Goal: Task Accomplishment & Management: Use online tool/utility

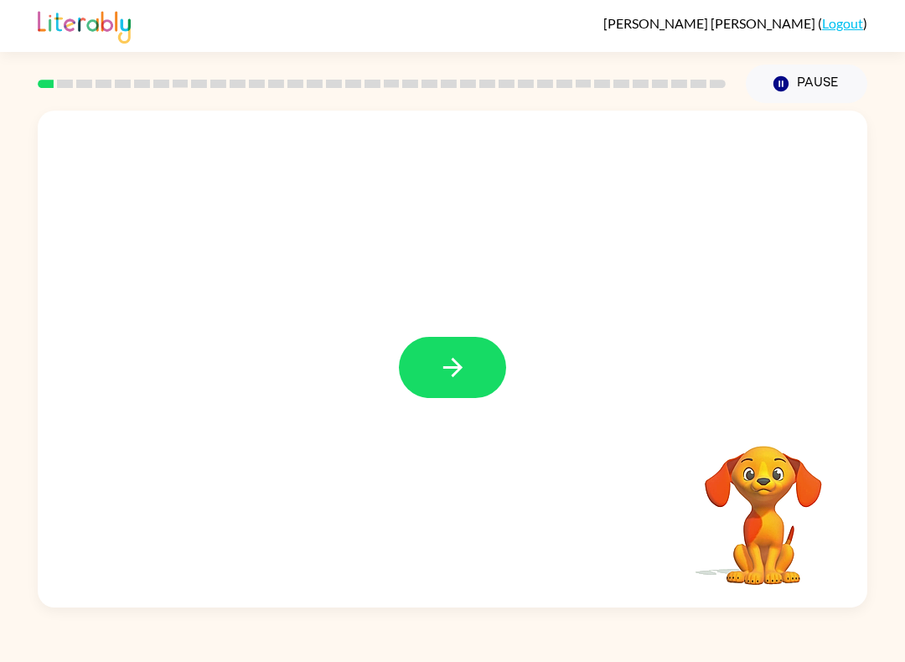
click at [458, 369] on icon "button" at bounding box center [451, 367] width 19 height 19
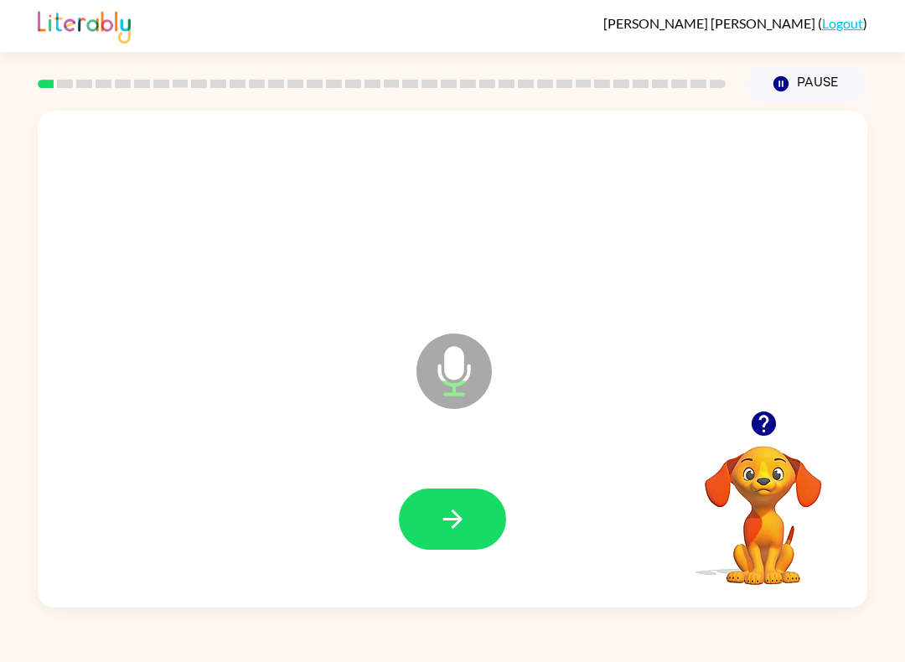
click at [456, 520] on icon "button" at bounding box center [451, 518] width 19 height 19
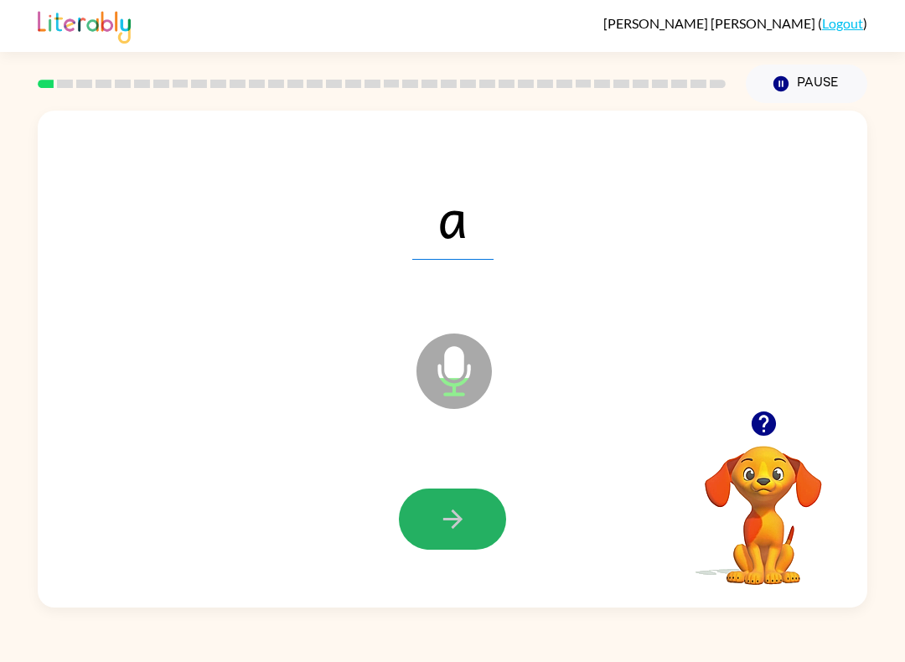
click at [468, 509] on button "button" at bounding box center [452, 518] width 107 height 61
click at [431, 518] on button "button" at bounding box center [452, 518] width 107 height 61
click at [476, 517] on button "button" at bounding box center [452, 518] width 107 height 61
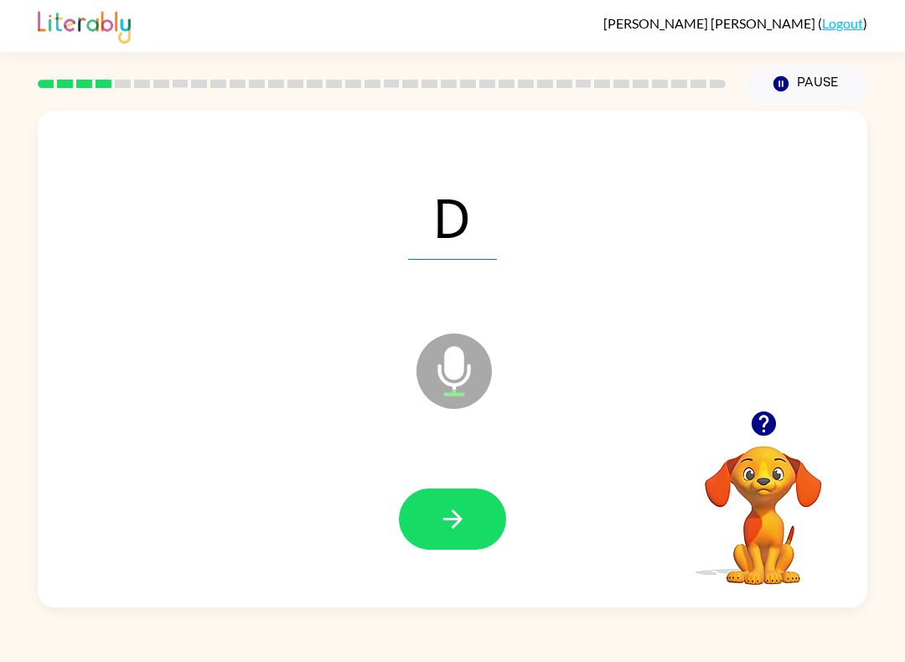
click at [462, 531] on icon "button" at bounding box center [452, 518] width 29 height 29
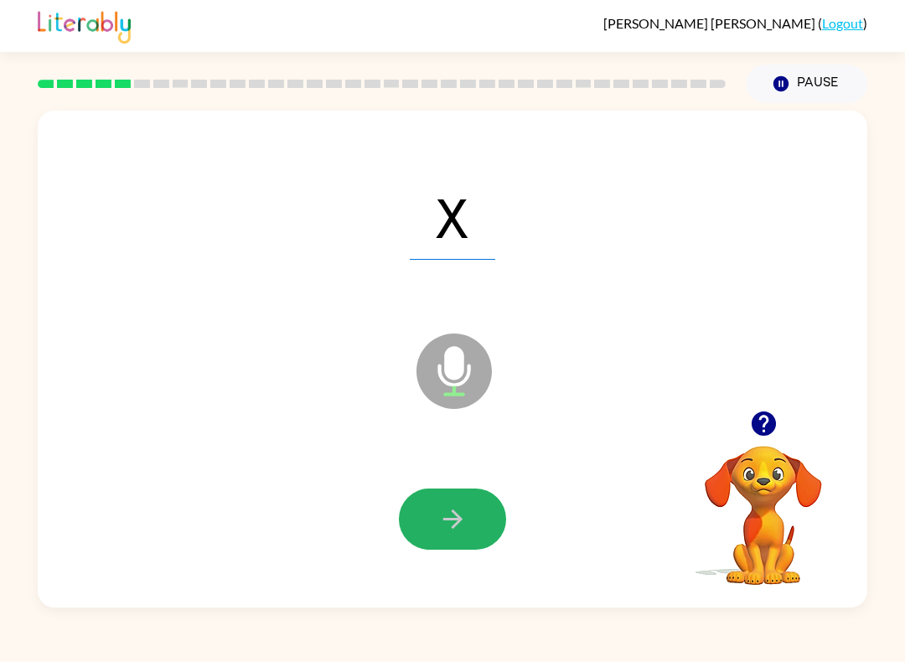
click at [457, 518] on icon "button" at bounding box center [452, 518] width 29 height 29
click at [467, 534] on button "button" at bounding box center [452, 518] width 107 height 61
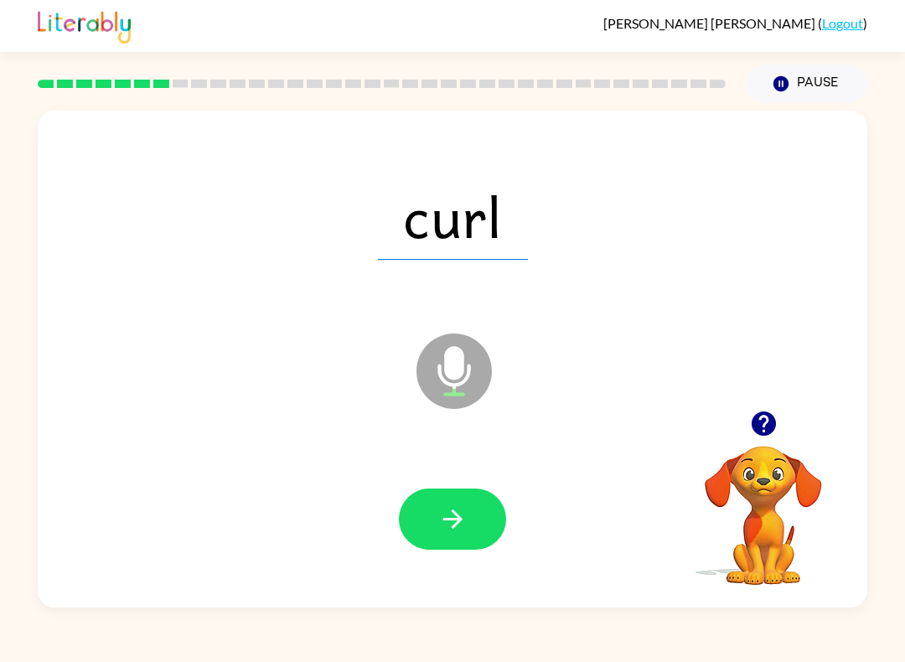
click at [451, 548] on button "button" at bounding box center [452, 518] width 107 height 61
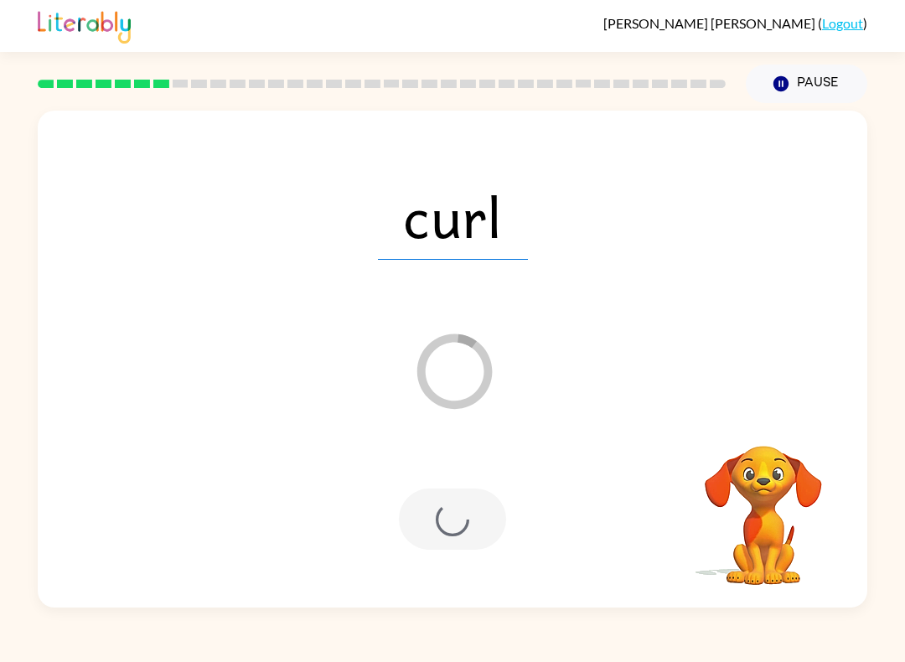
click at [415, 544] on div at bounding box center [452, 518] width 107 height 61
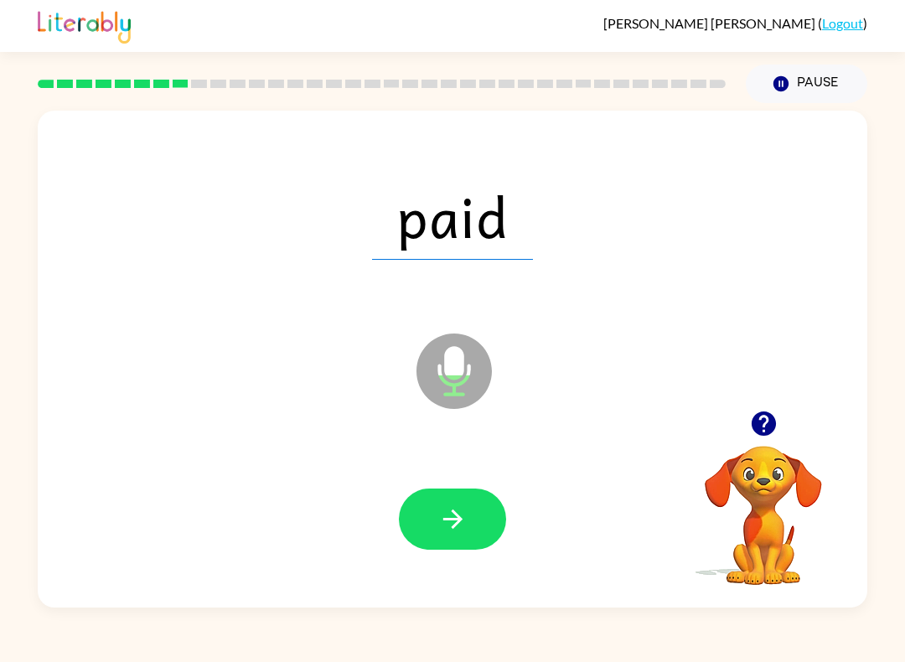
click at [444, 528] on icon "button" at bounding box center [452, 518] width 29 height 29
click at [468, 503] on button "button" at bounding box center [452, 518] width 107 height 61
click at [474, 514] on button "button" at bounding box center [452, 518] width 107 height 61
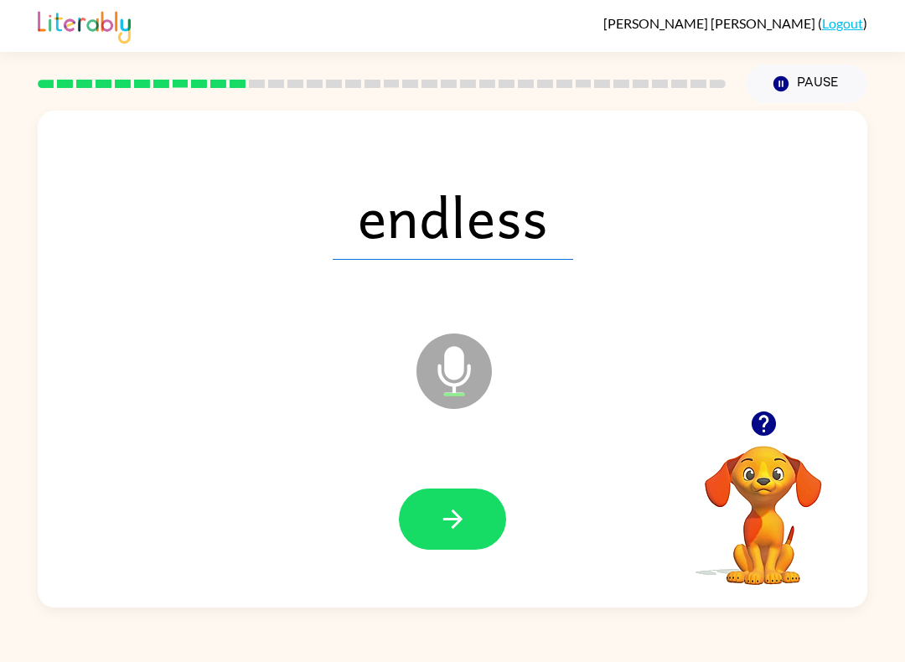
click at [466, 549] on button "button" at bounding box center [452, 518] width 107 height 61
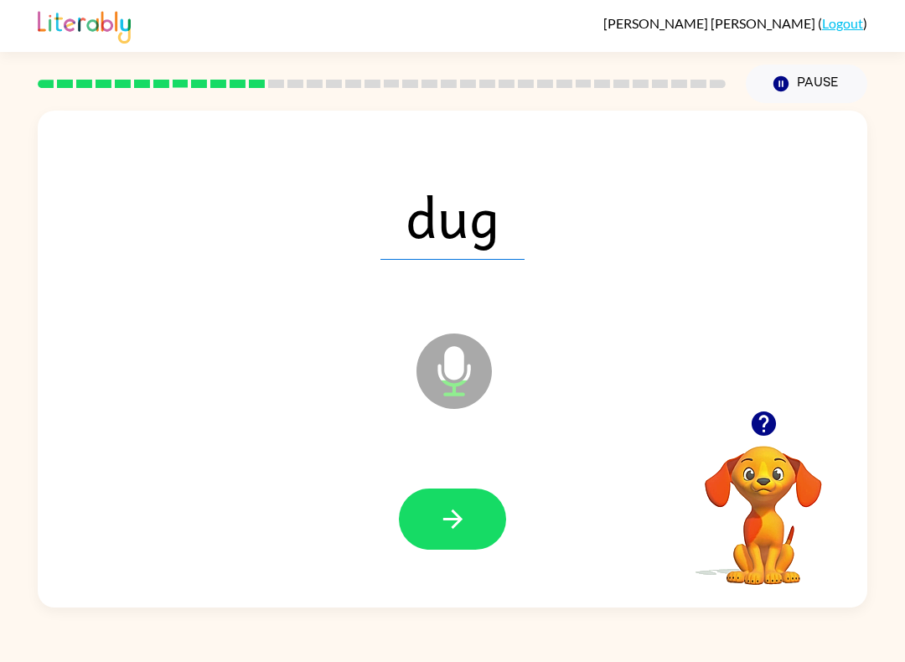
click at [444, 519] on icon "button" at bounding box center [451, 518] width 19 height 19
click at [421, 513] on button "button" at bounding box center [452, 518] width 107 height 61
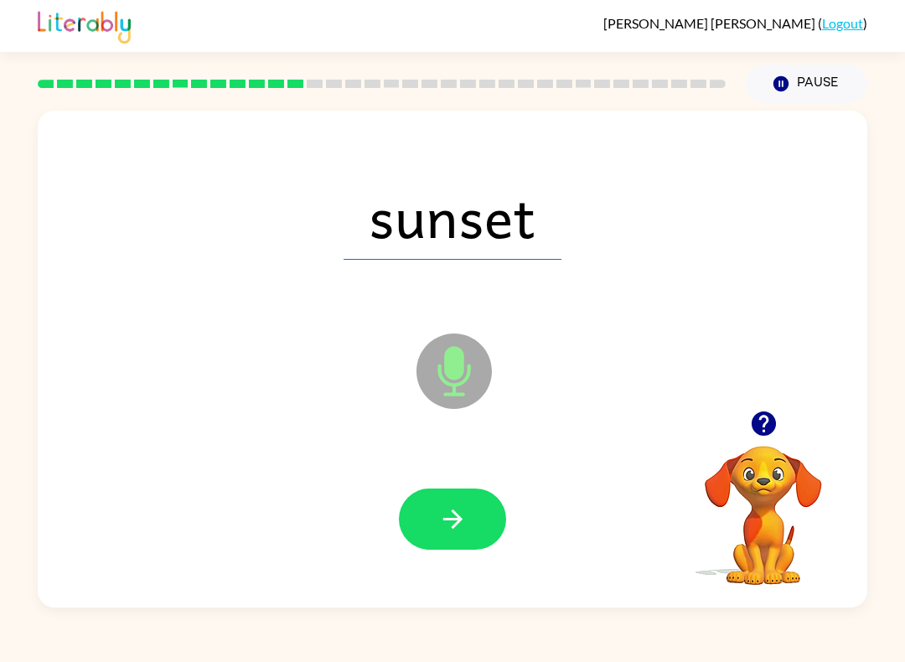
click at [423, 521] on button "button" at bounding box center [452, 518] width 107 height 61
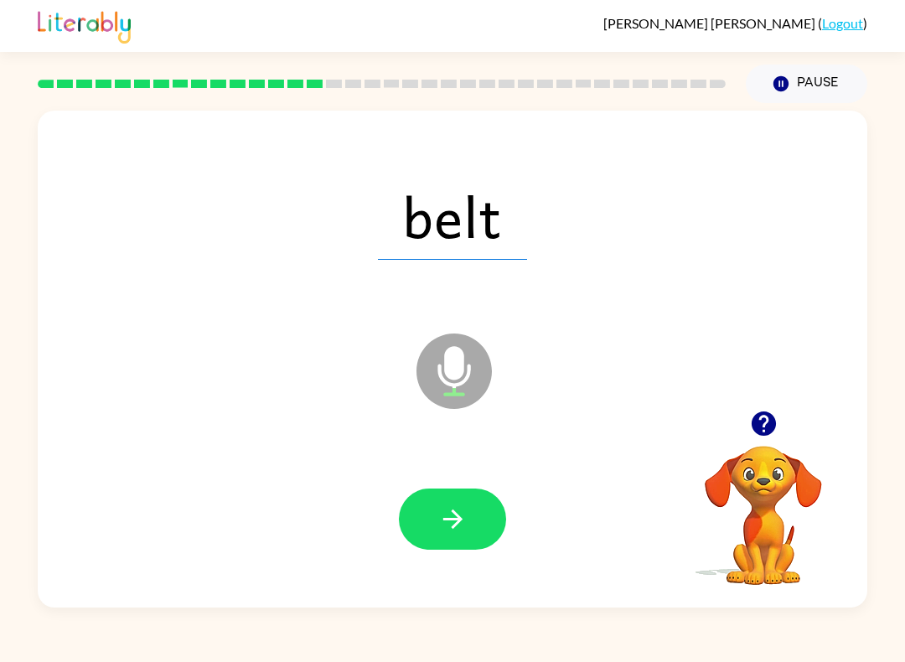
click at [440, 521] on icon "button" at bounding box center [452, 518] width 29 height 29
click at [430, 518] on button "button" at bounding box center [452, 518] width 107 height 61
click at [425, 514] on button "button" at bounding box center [452, 518] width 107 height 61
click at [424, 515] on button "button" at bounding box center [452, 518] width 107 height 61
click at [433, 518] on button "button" at bounding box center [452, 518] width 107 height 61
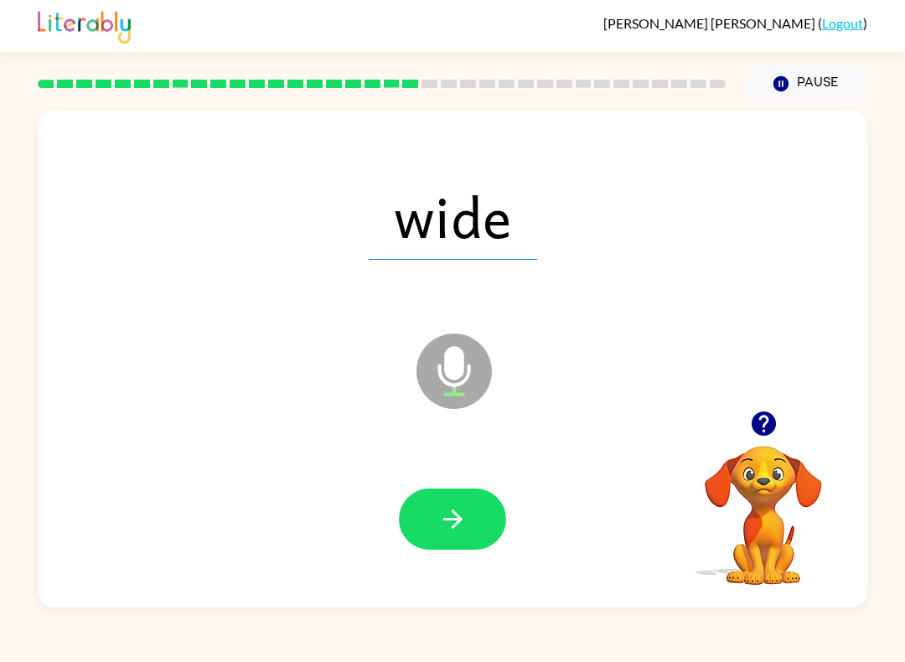
click at [462, 619] on div "[PERSON_NAME] ( Logout ) Pause Pause wide Microphone The Microphone is here whe…" at bounding box center [452, 331] width 905 height 662
click at [426, 517] on button "button" at bounding box center [452, 518] width 107 height 61
click at [449, 531] on icon "button" at bounding box center [452, 518] width 29 height 29
click at [450, 523] on icon "button" at bounding box center [452, 518] width 29 height 29
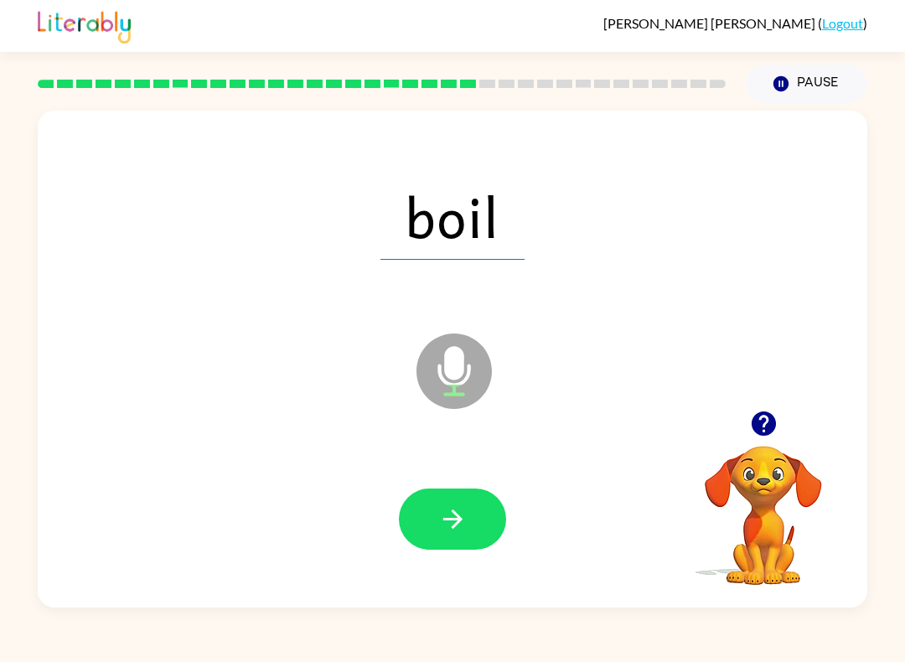
click at [456, 523] on icon "button" at bounding box center [451, 518] width 19 height 19
click at [403, 509] on button "button" at bounding box center [452, 518] width 107 height 61
click at [477, 525] on button "button" at bounding box center [452, 518] width 107 height 61
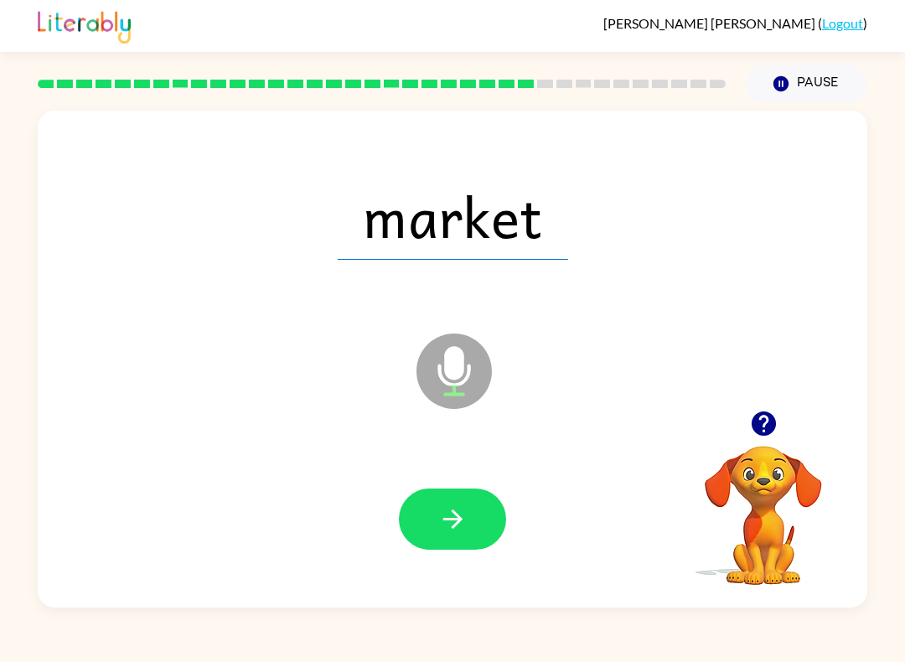
click at [454, 523] on icon "button" at bounding box center [452, 518] width 29 height 29
click at [456, 523] on icon "button" at bounding box center [451, 518] width 19 height 19
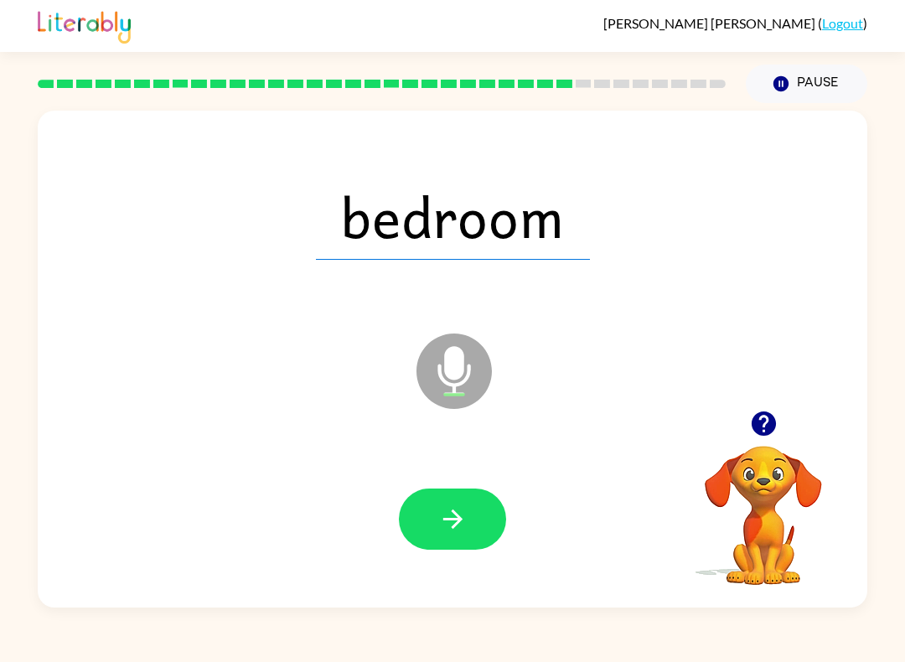
click at [465, 531] on icon "button" at bounding box center [452, 518] width 29 height 29
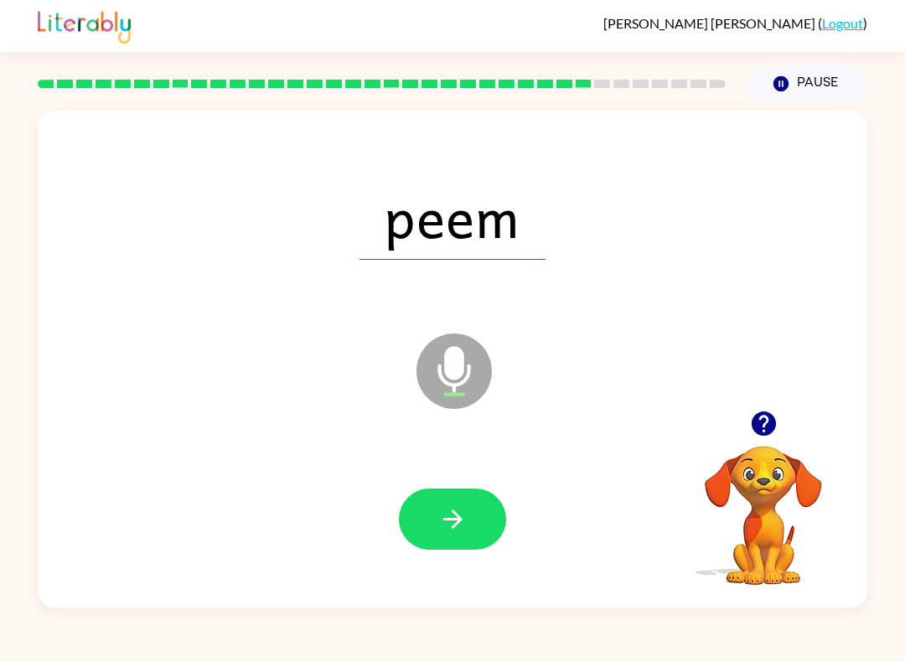
click at [460, 511] on icon "button" at bounding box center [452, 518] width 29 height 29
click at [462, 538] on button "button" at bounding box center [452, 518] width 107 height 61
click at [451, 530] on icon "button" at bounding box center [452, 518] width 29 height 29
click at [446, 511] on icon "button" at bounding box center [452, 518] width 29 height 29
click at [456, 523] on icon "button" at bounding box center [451, 518] width 19 height 19
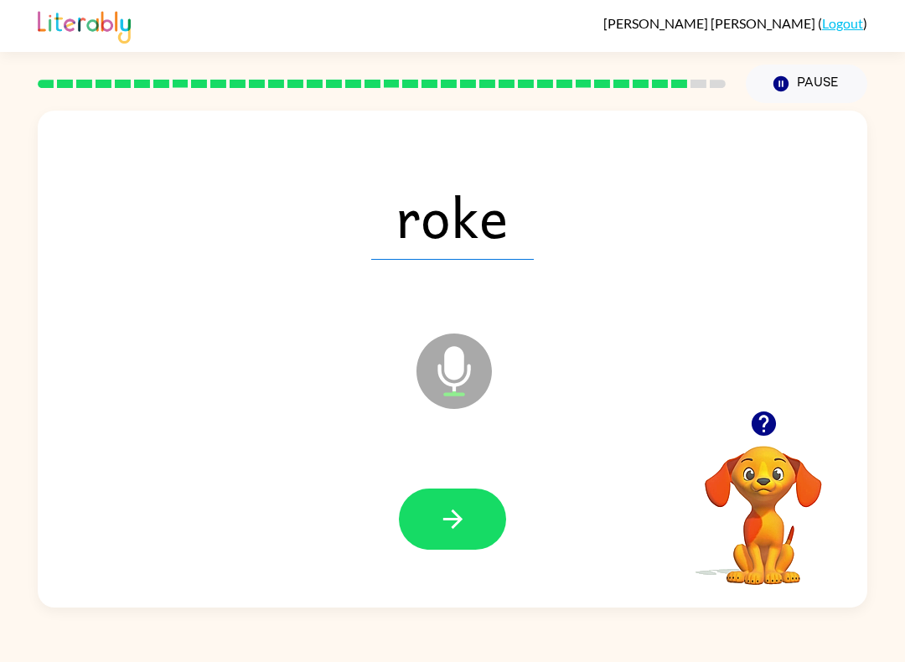
click at [432, 526] on button "button" at bounding box center [452, 518] width 107 height 61
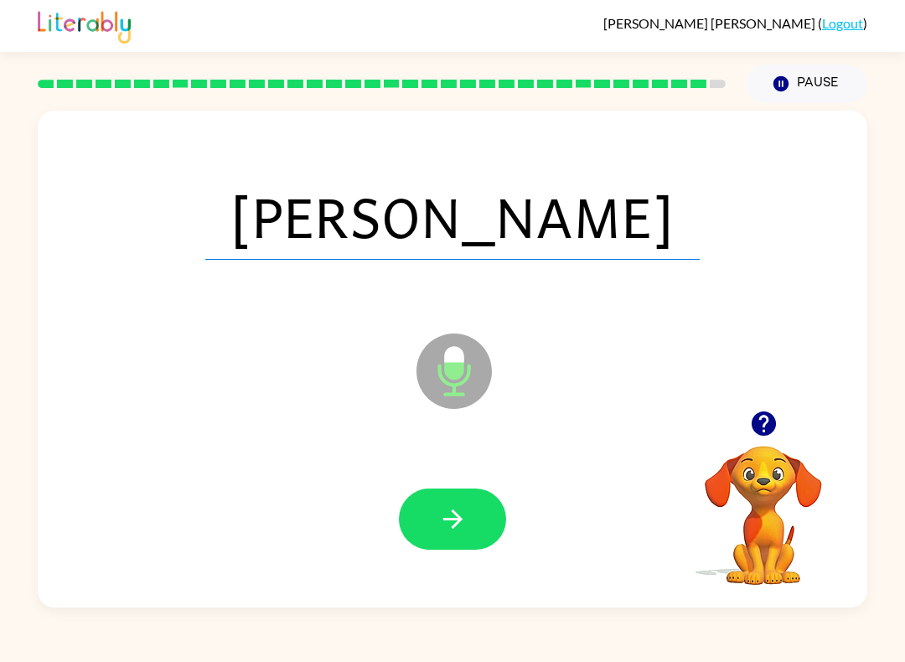
click at [451, 518] on icon "button" at bounding box center [452, 518] width 29 height 29
